Goal: Find specific page/section: Find specific page/section

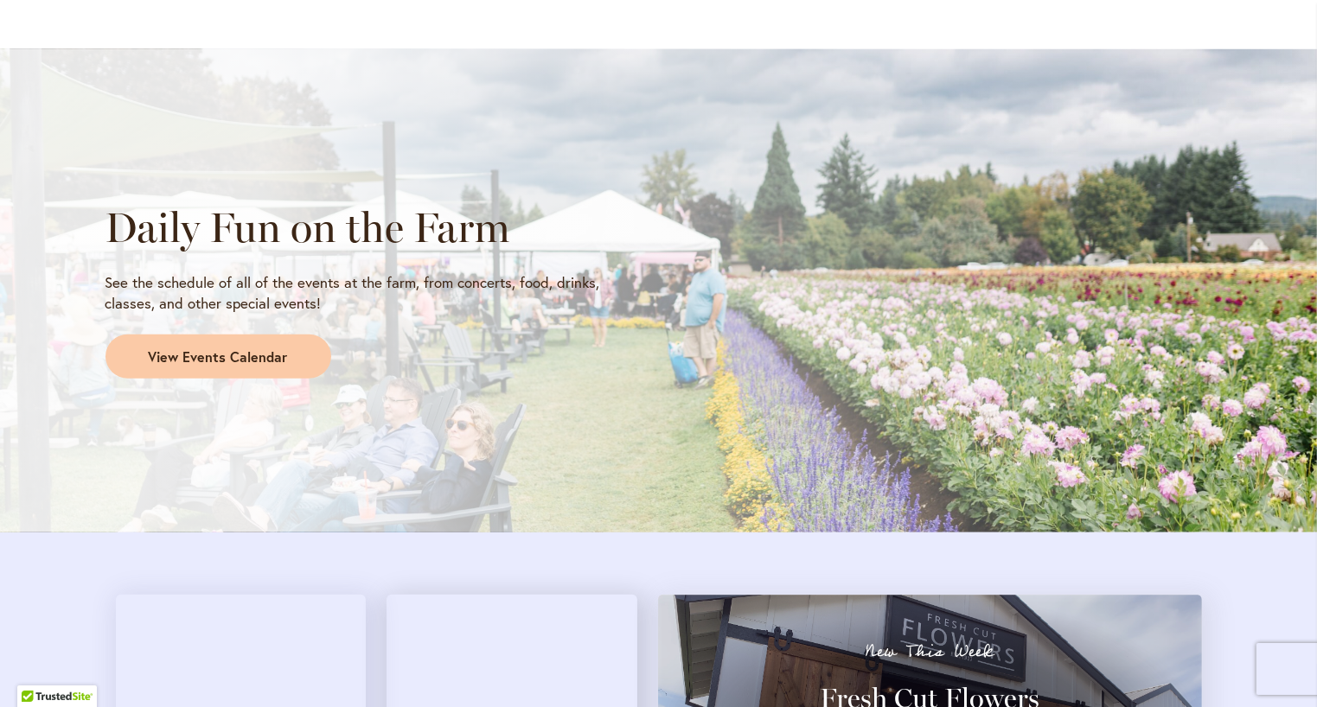
scroll to position [1384, 0]
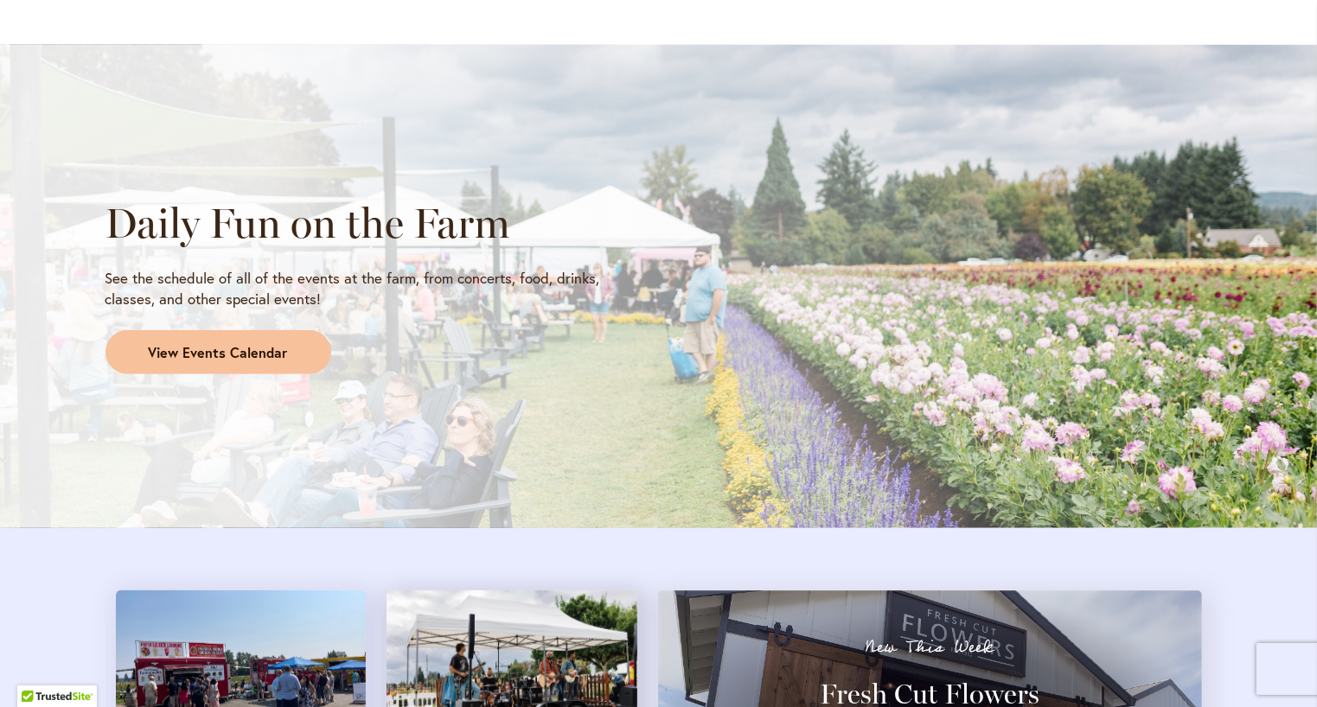
click at [180, 363] on link "View Events Calendar" at bounding box center [219, 352] width 226 height 45
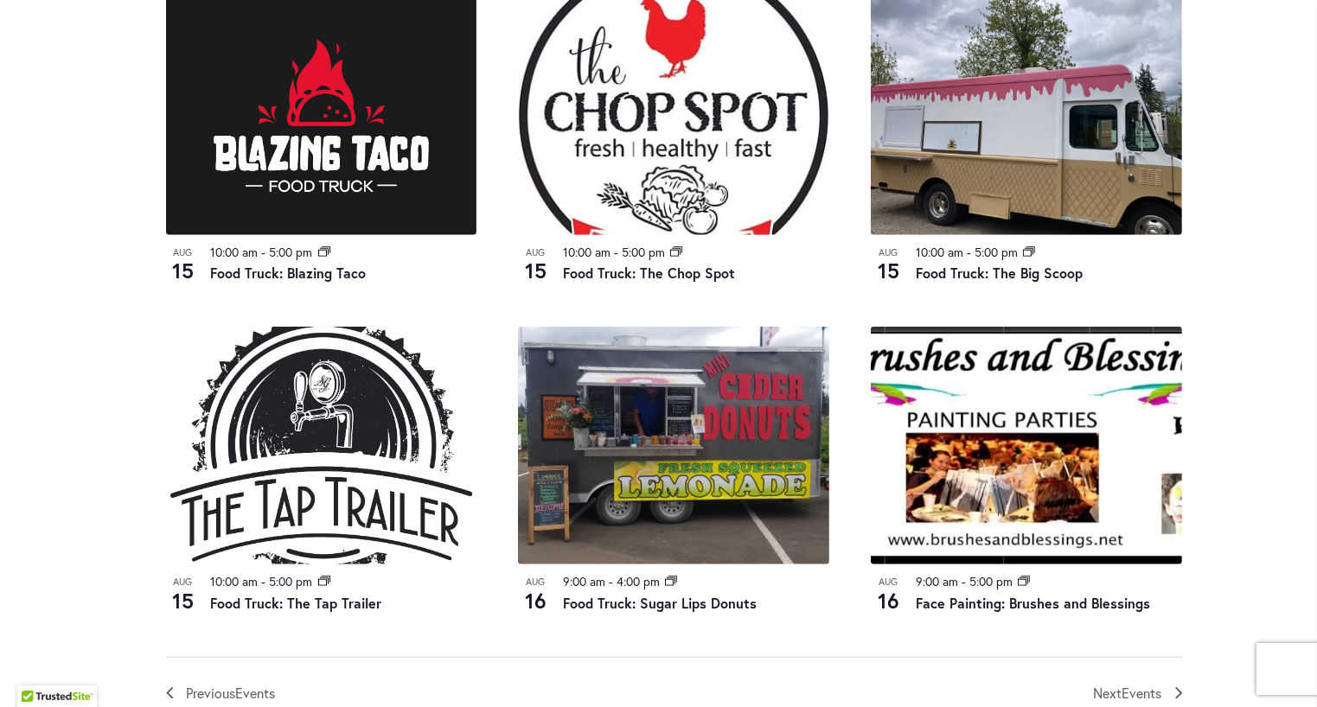
scroll to position [1816, 0]
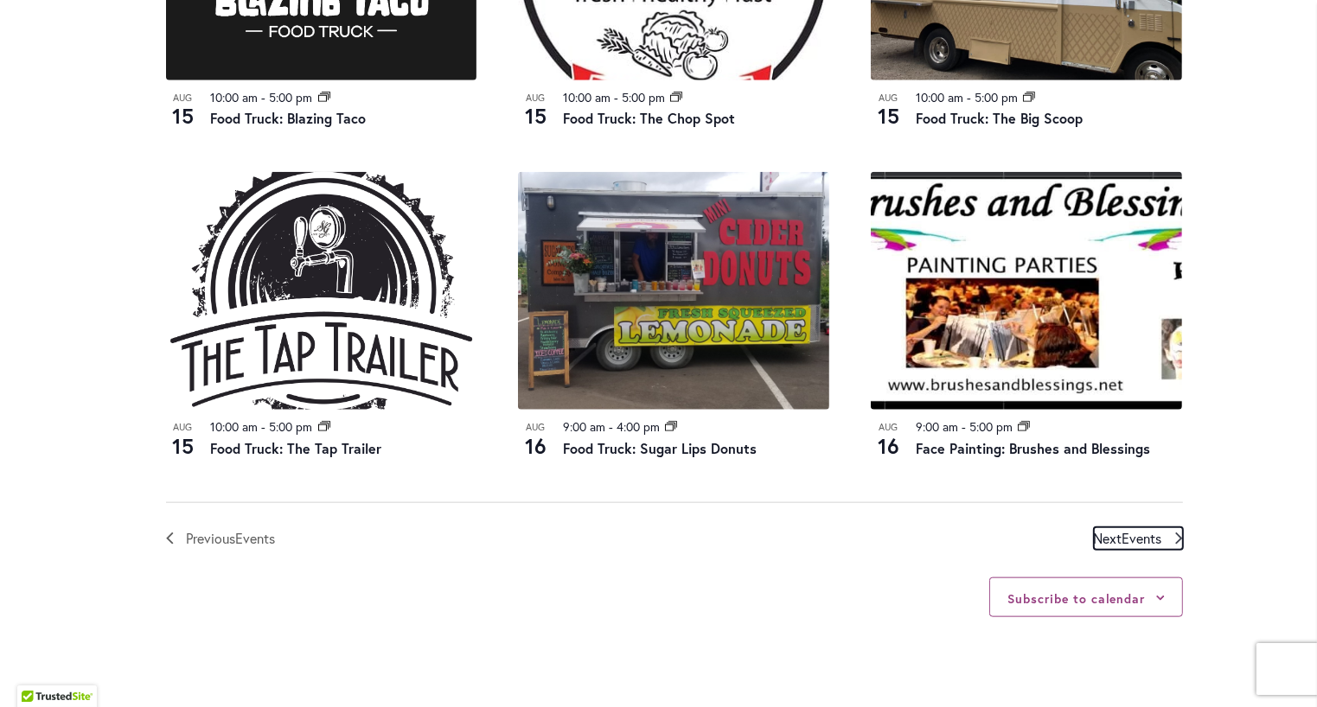
click at [1126, 541] on span "Events" at bounding box center [1142, 538] width 40 height 18
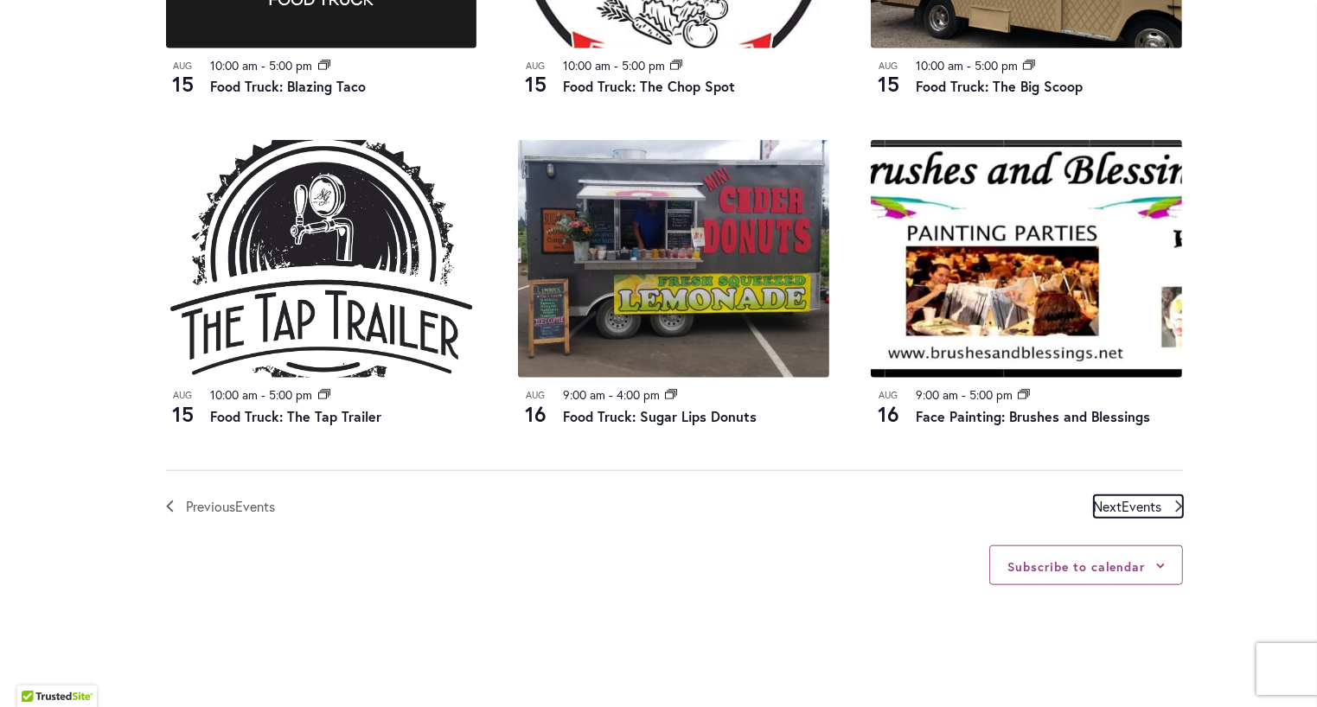
scroll to position [1890, 0]
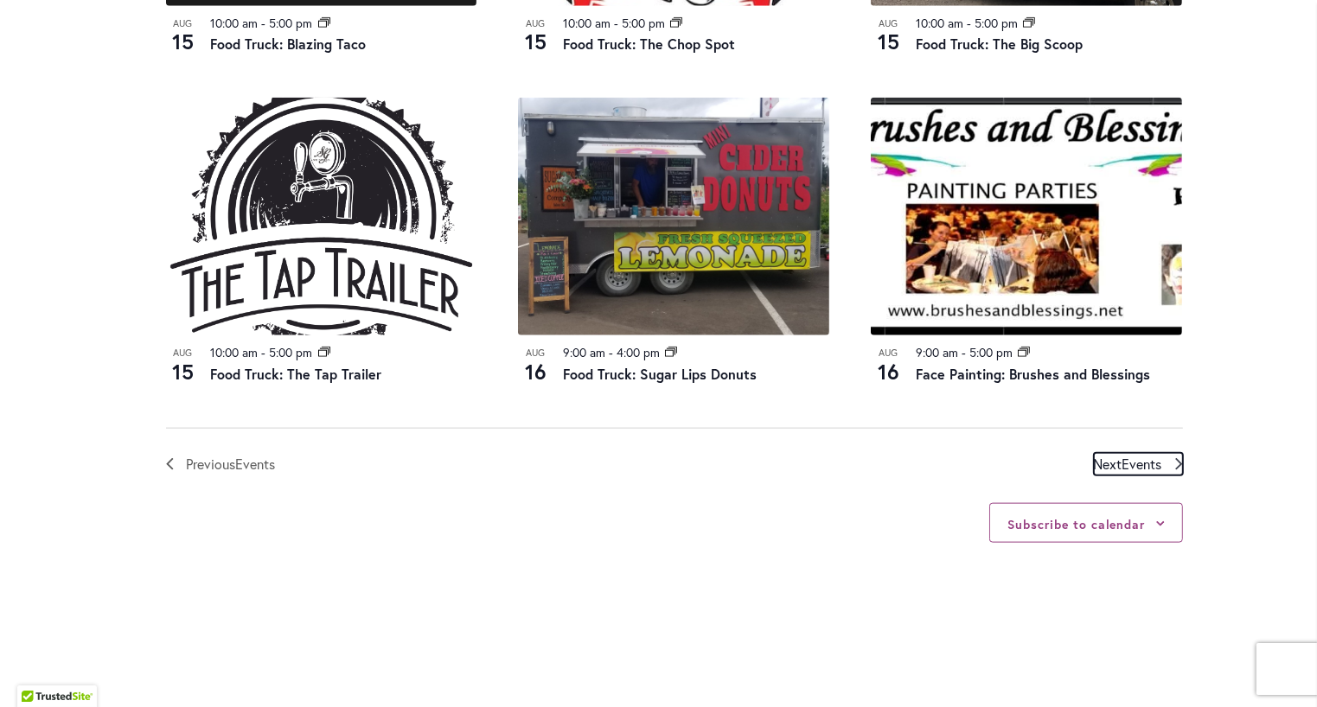
click at [1165, 465] on link "Next Events" at bounding box center [1138, 464] width 89 height 22
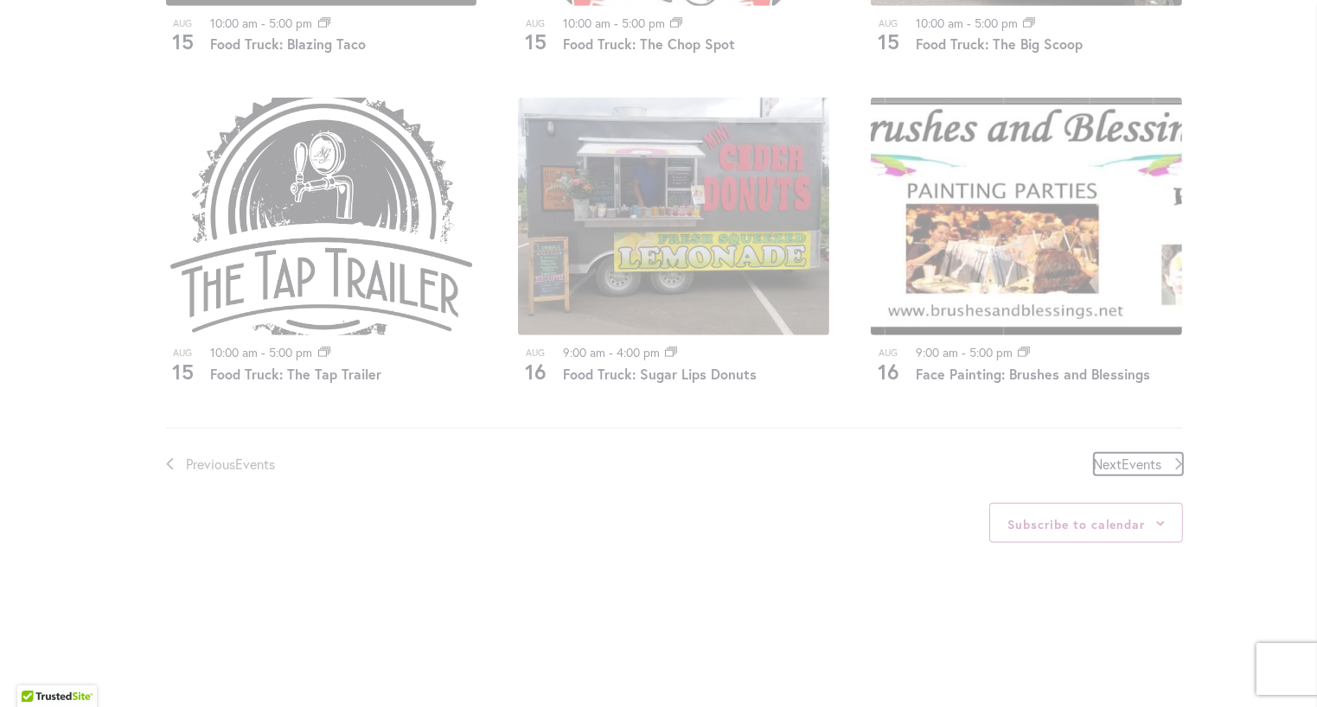
scroll to position [853, 0]
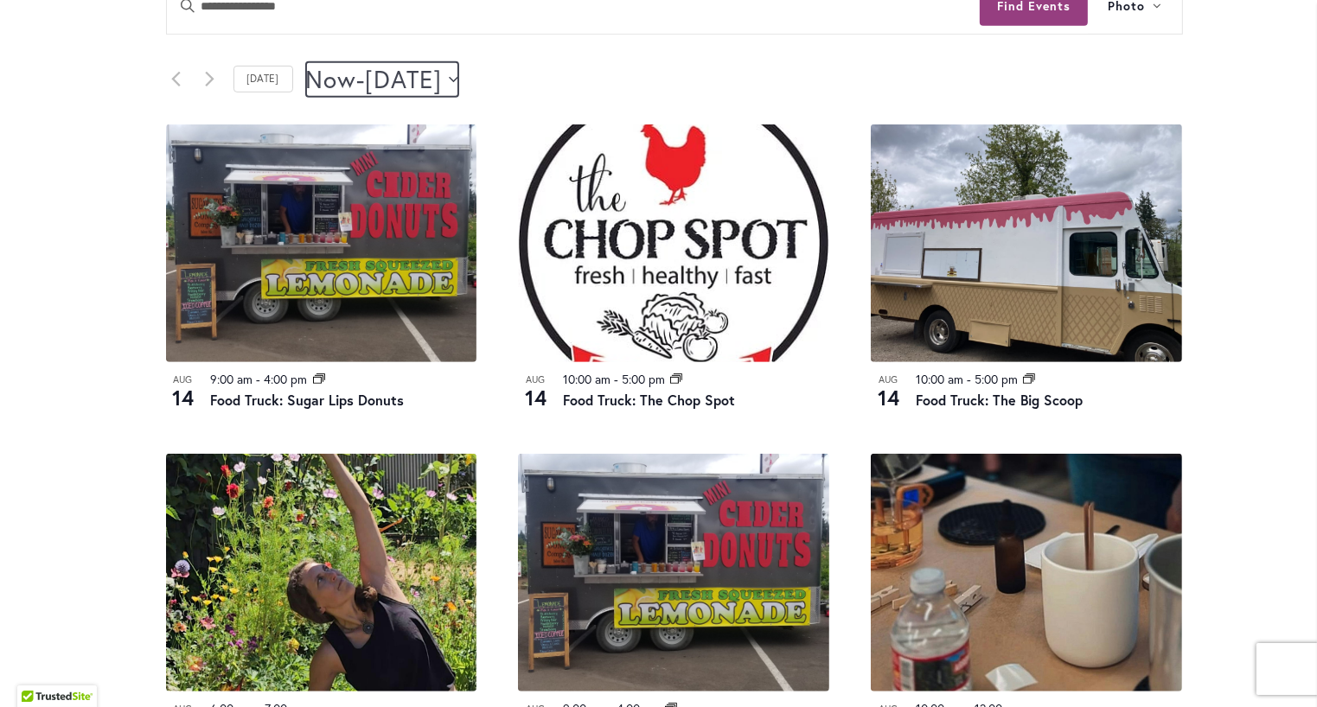
click at [459, 68] on button "Now Now - [DATE] August 16" at bounding box center [382, 79] width 153 height 35
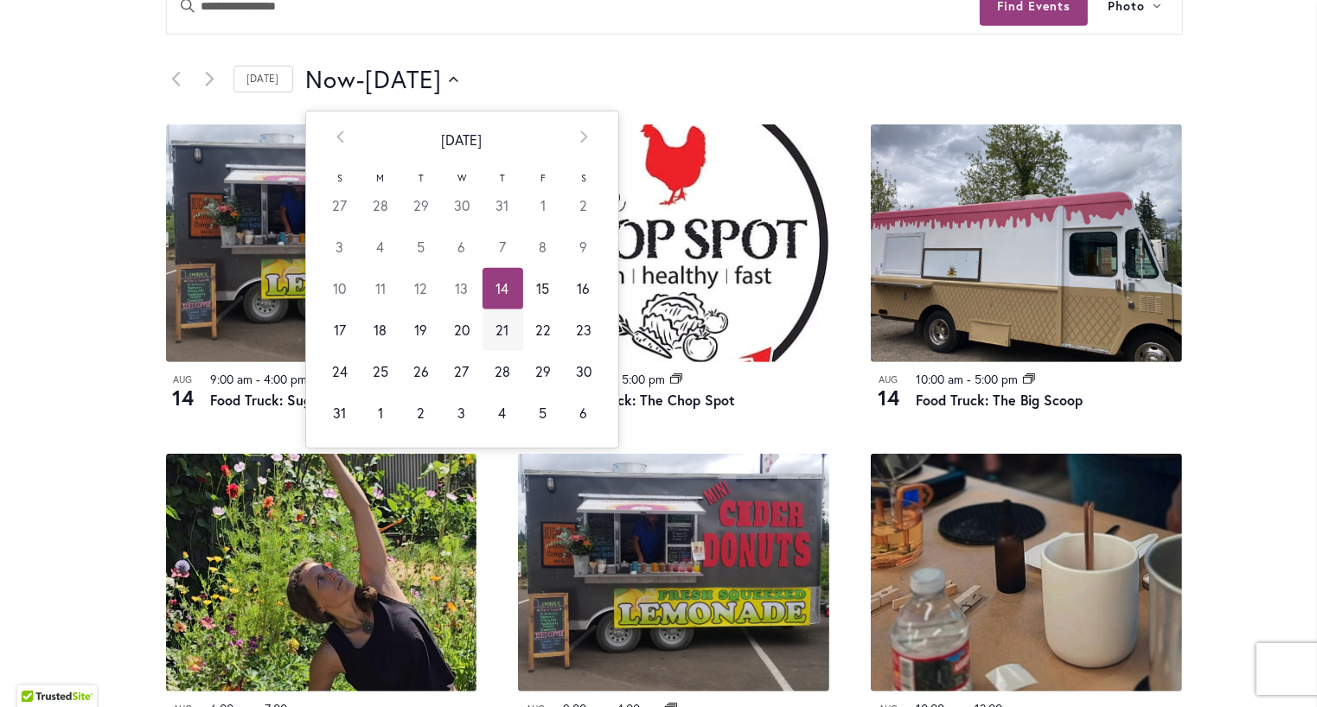
click at [490, 329] on td "21" at bounding box center [503, 331] width 41 height 42
click at [361, 368] on td "25" at bounding box center [381, 372] width 41 height 42
click at [483, 331] on td "21" at bounding box center [503, 331] width 41 height 42
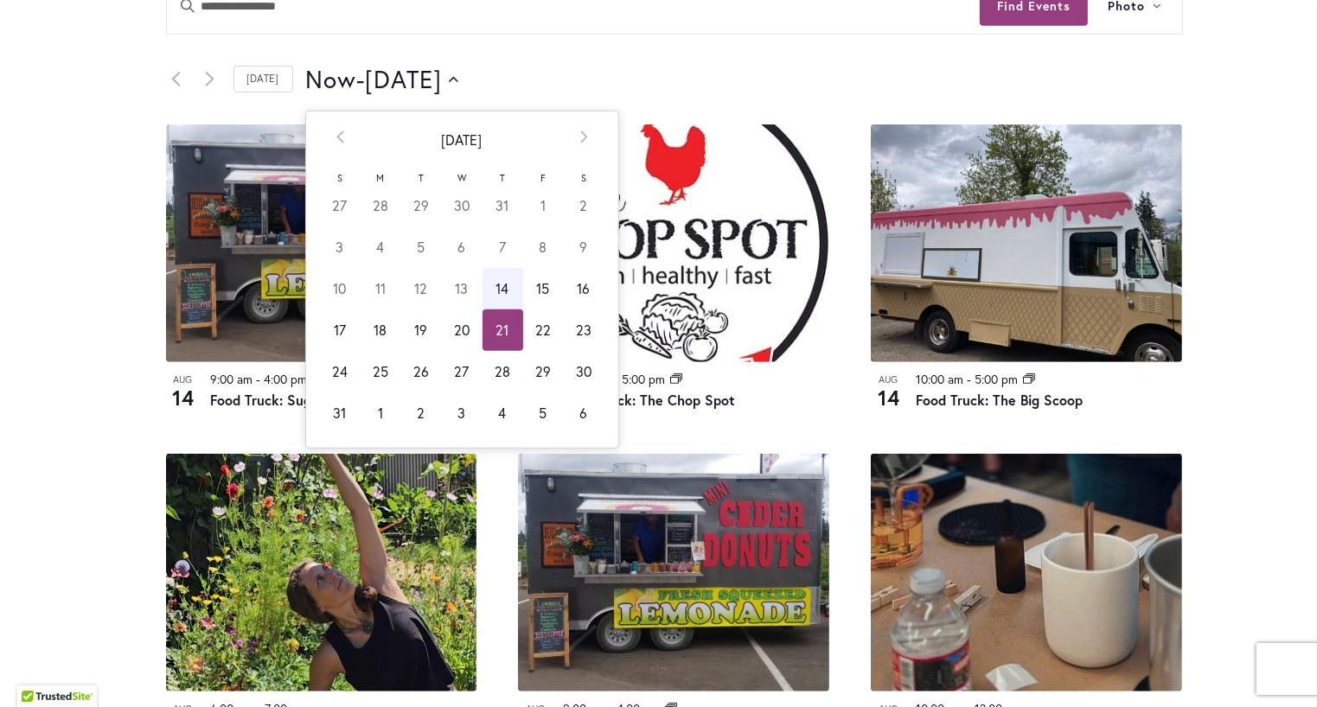
scroll to position [0, 0]
click at [624, 76] on div "Now Now - [DATE] August 16 Select date. ********* Prev [DATE] Next S M T W T F …" at bounding box center [744, 79] width 877 height 35
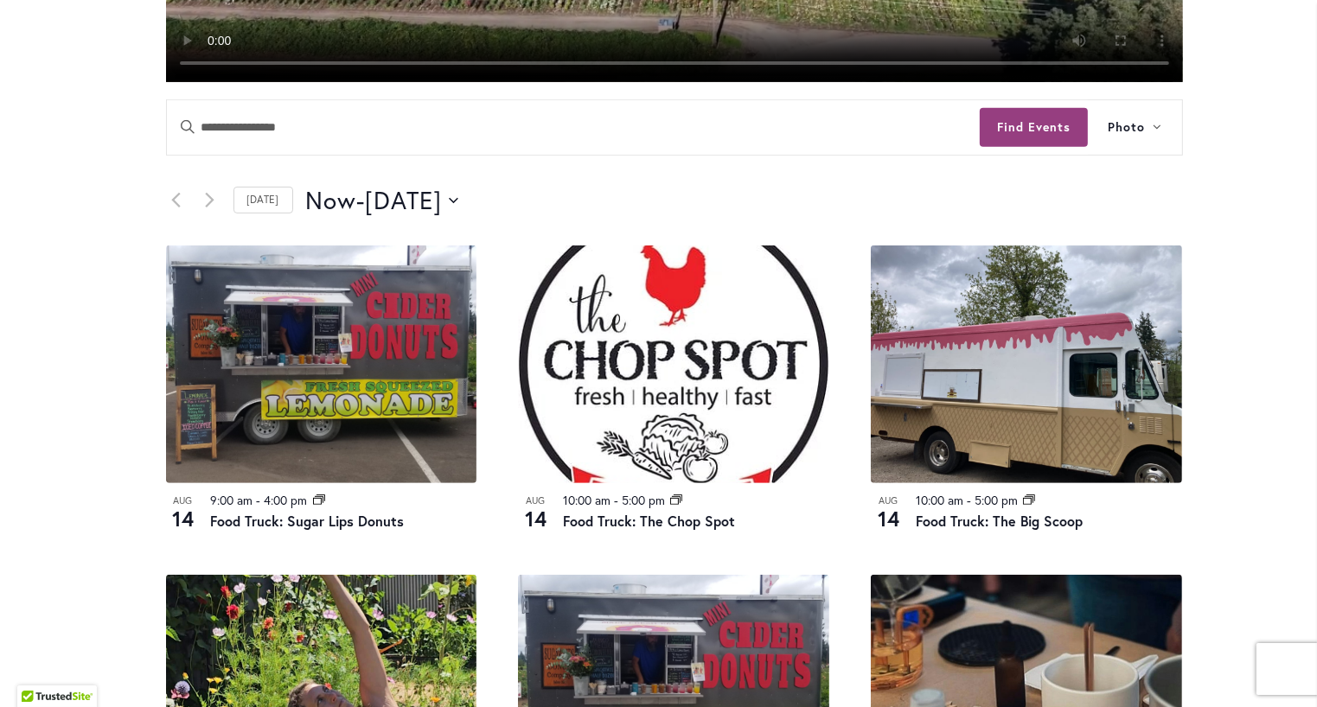
scroll to position [507, 0]
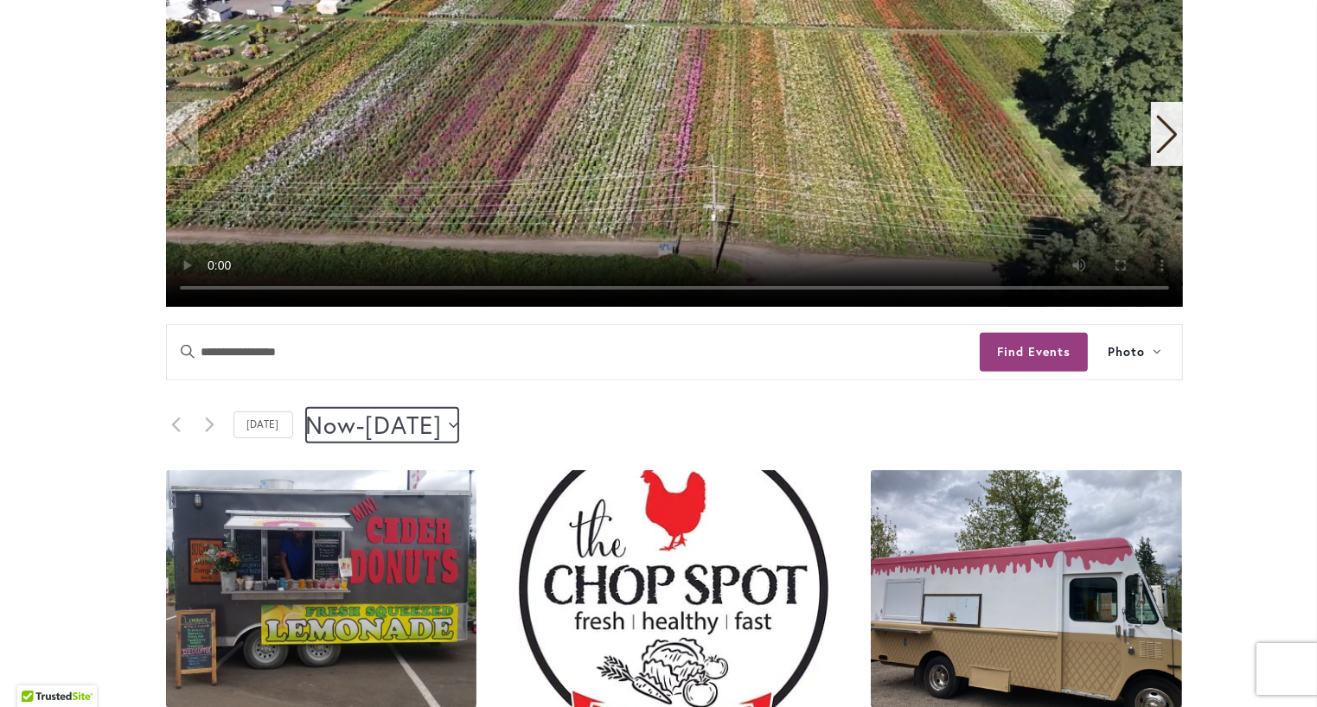
click at [458, 422] on icon "Click to toggle datepicker" at bounding box center [454, 425] width 10 height 7
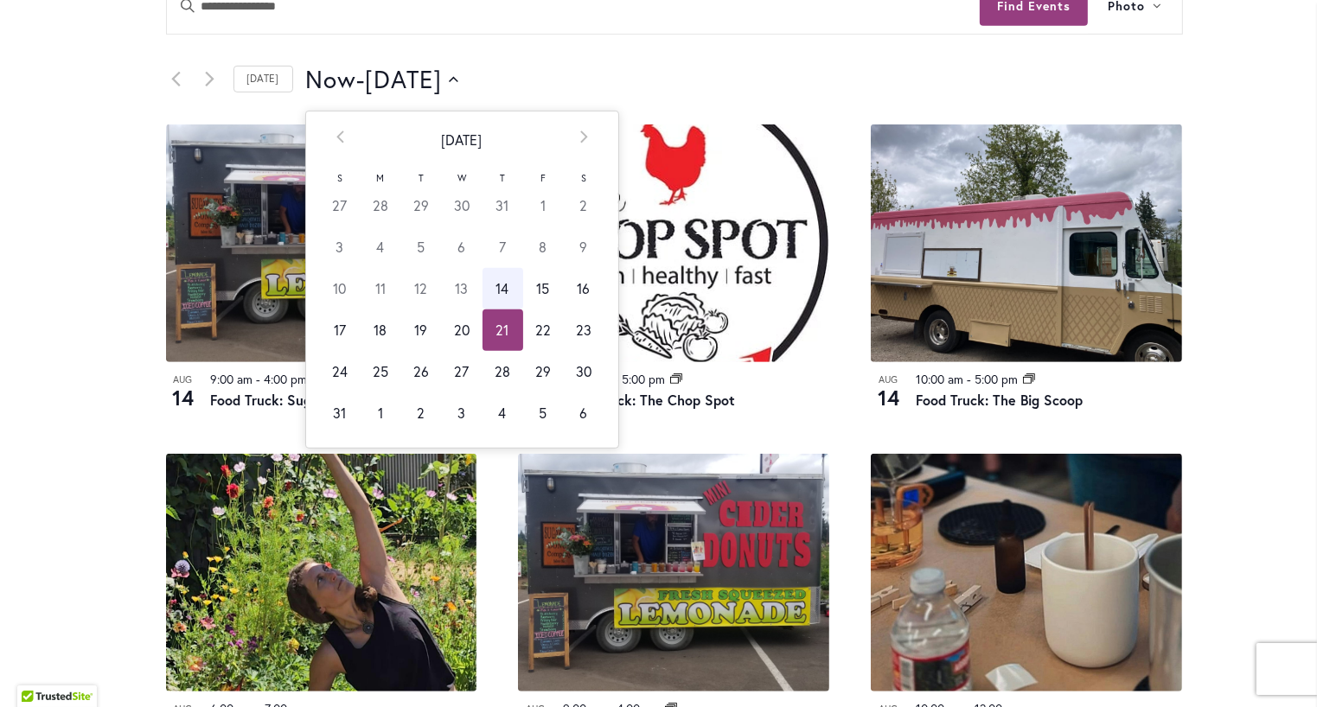
scroll to position [0, 0]
drag, startPoint x: 492, startPoint y: 288, endPoint x: 491, endPoint y: 318, distance: 30.3
click at [491, 318] on tbody "27 28 29 30 31 1 2 3 4 5 6 7 8 9 10 11 12 13 14 15 16 17 18 19 20 21 22 23 24 2…" at bounding box center [462, 309] width 285 height 248
click at [320, 79] on span "Now" at bounding box center [331, 79] width 51 height 35
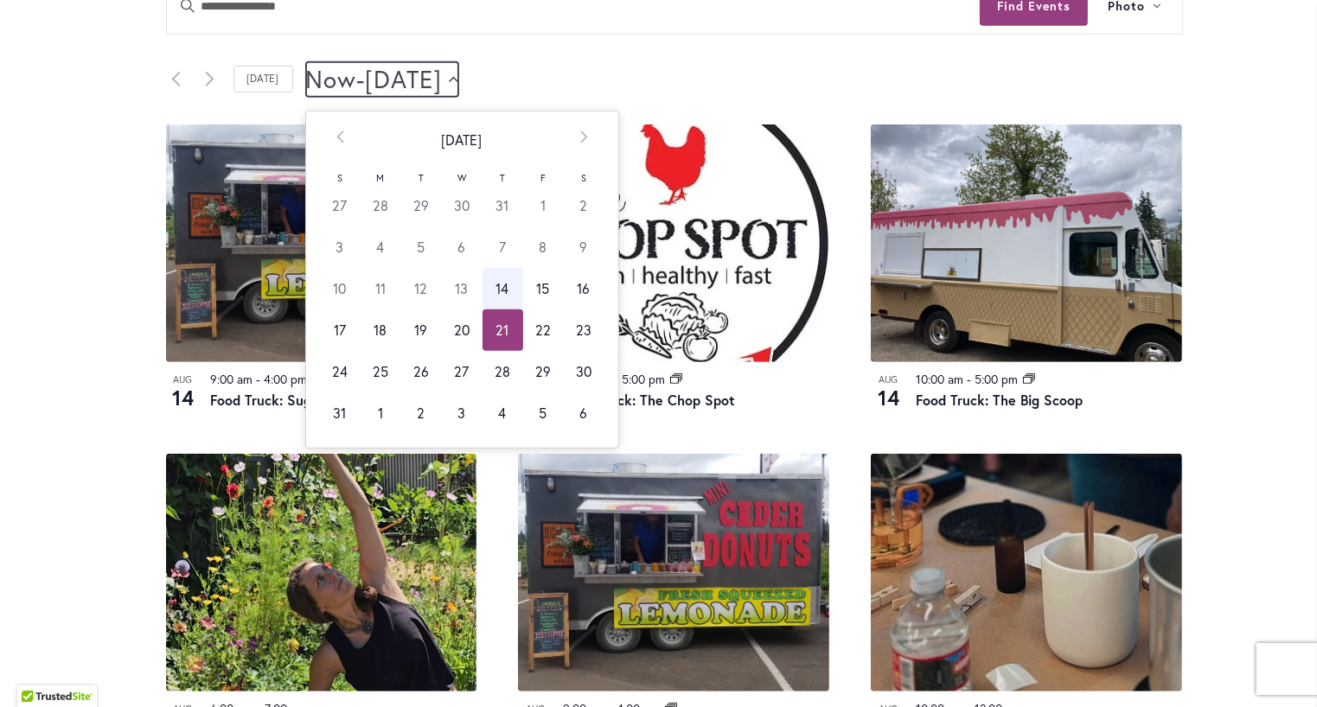
scroll to position [0, 0]
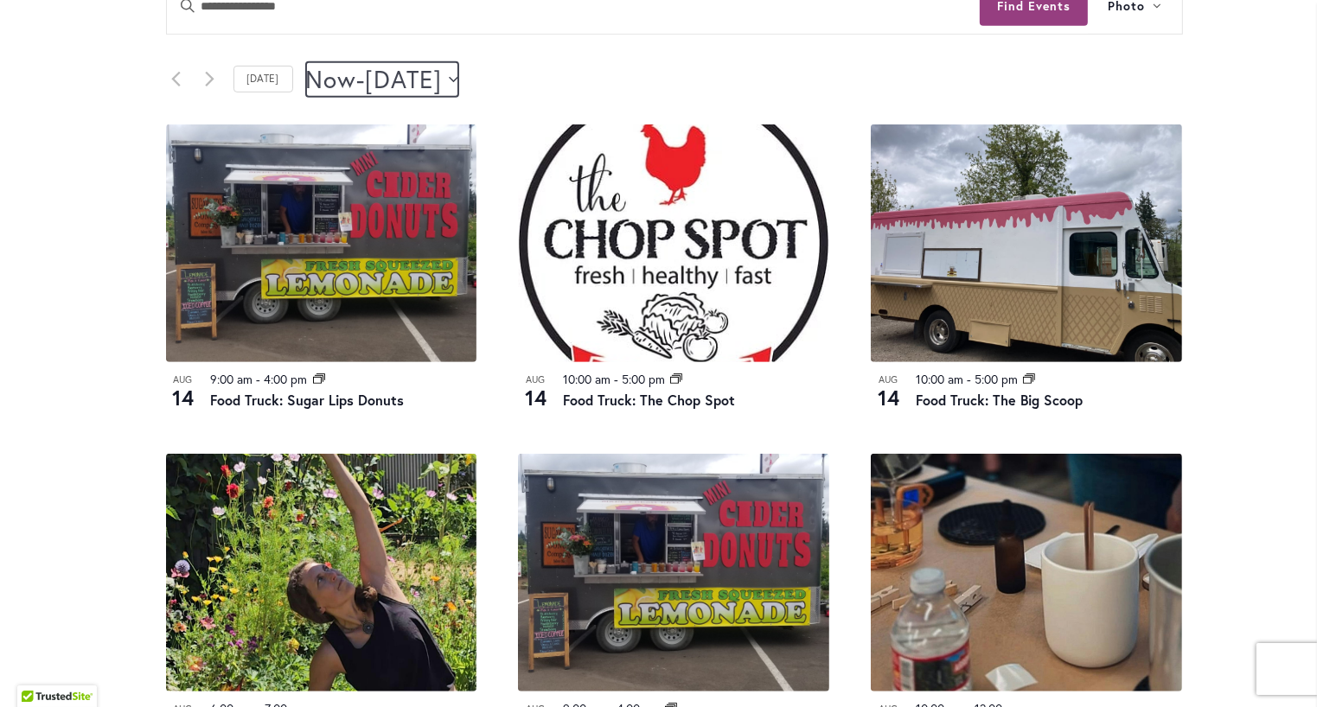
click at [323, 84] on span "Now" at bounding box center [331, 79] width 51 height 35
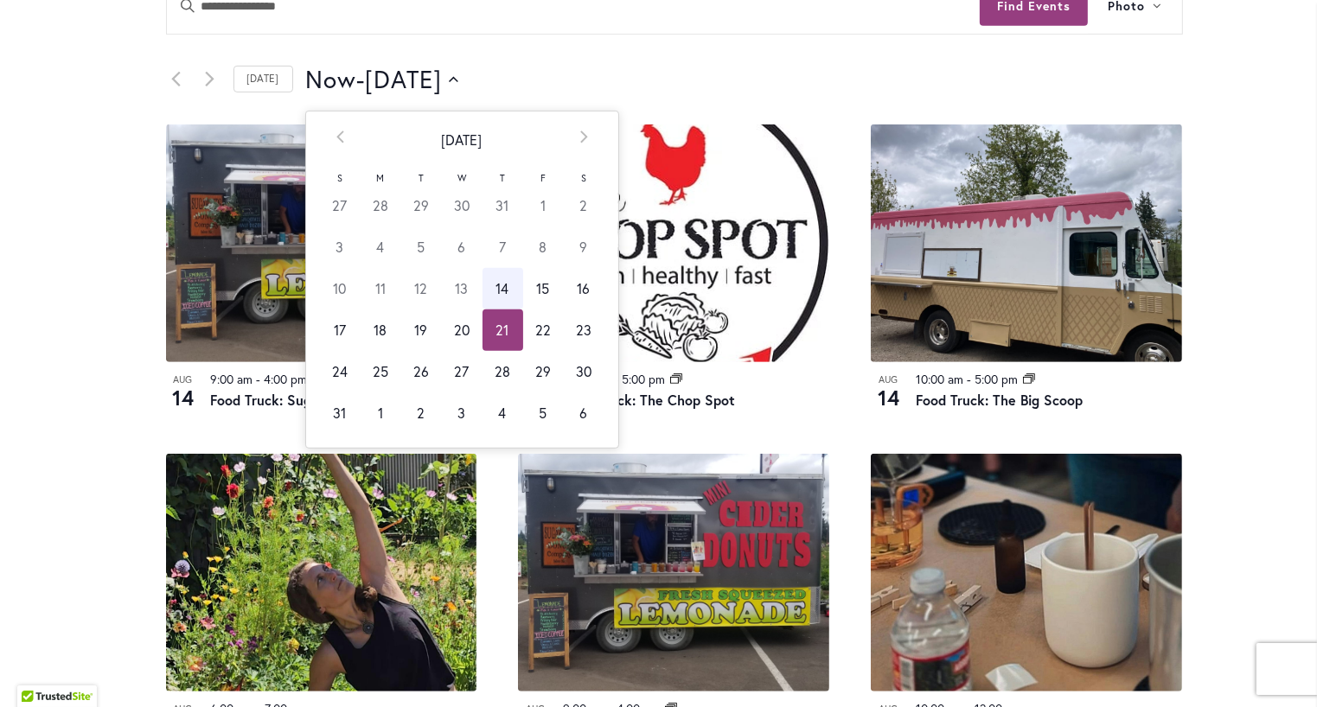
click at [484, 332] on td "21" at bounding box center [503, 331] width 41 height 42
click at [320, 380] on td "24" at bounding box center [340, 372] width 41 height 42
click at [488, 331] on td "21" at bounding box center [503, 331] width 41 height 42
click at [321, 380] on td "24" at bounding box center [340, 372] width 41 height 42
drag, startPoint x: 489, startPoint y: 290, endPoint x: 494, endPoint y: 343, distance: 53.8
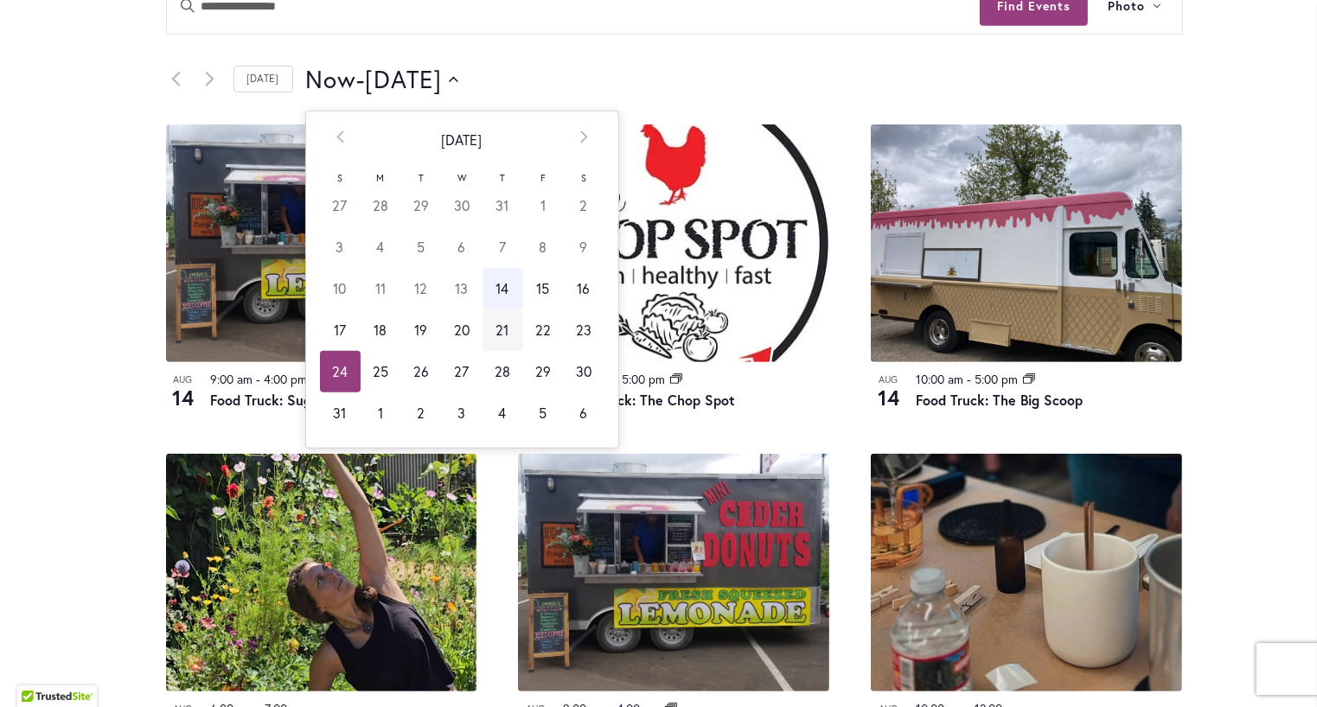
click at [494, 343] on tbody "27 28 29 30 31 1 2 3 4 5 6 7 8 9 10 11 12 13 14 15 16 17 18 19 20 21 22 23 24 2…" at bounding box center [462, 309] width 285 height 248
click at [495, 328] on td "21" at bounding box center [503, 331] width 41 height 42
click at [320, 388] on td "24" at bounding box center [340, 372] width 41 height 42
type input "*********"
click at [902, 74] on div "Now Now - [DATE] August 16 Select date. ********* Prev [DATE] Next S M T W T F …" at bounding box center [744, 79] width 877 height 35
